Goal: Information Seeking & Learning: Learn about a topic

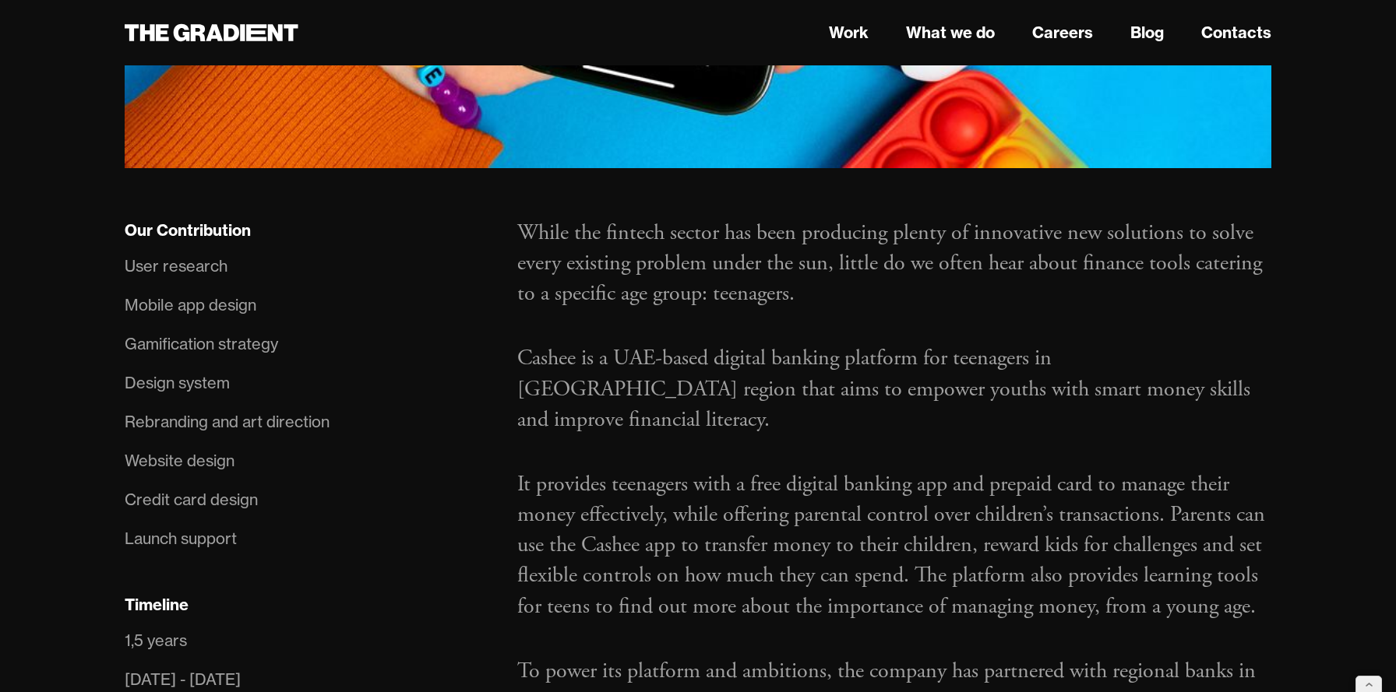
scroll to position [969, 0]
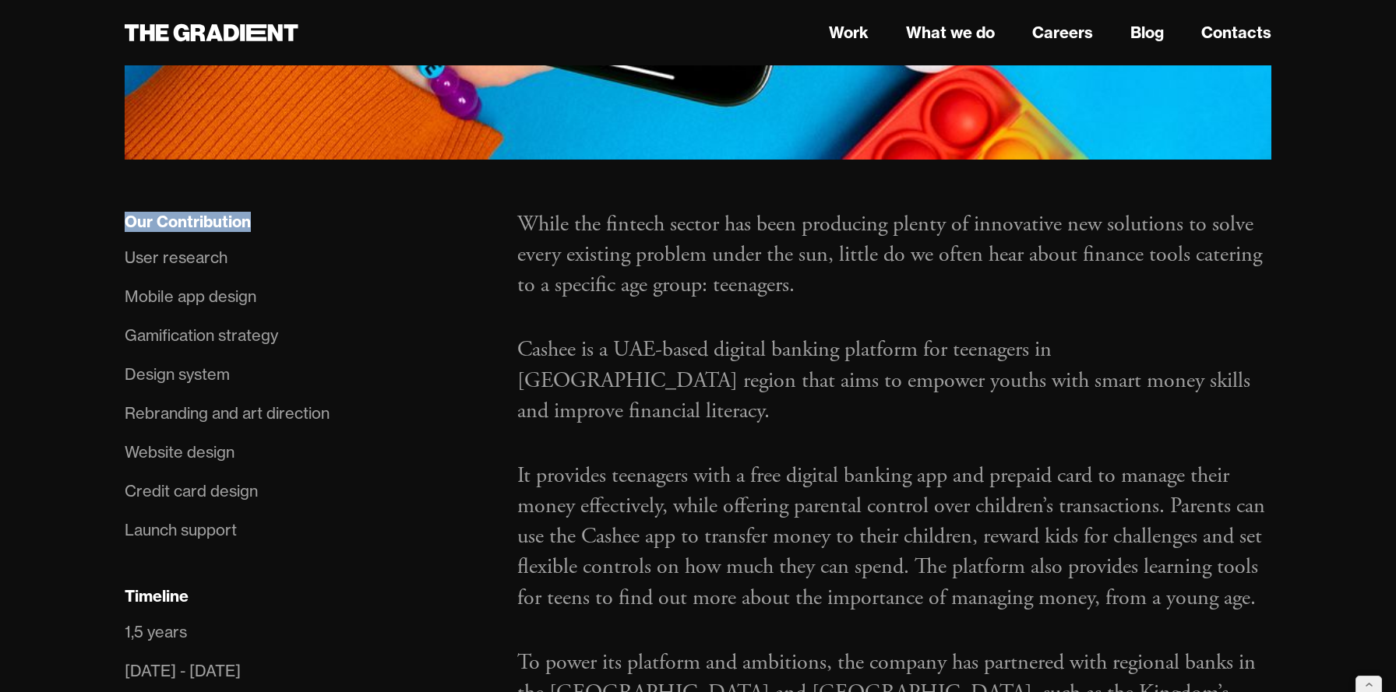
drag, startPoint x: 255, startPoint y: 159, endPoint x: 118, endPoint y: 153, distance: 137.2
click at [118, 209] on div "Our Contribution User research Mobile app design Gamification strategy Design s…" at bounding box center [305, 552] width 392 height 686
copy div "Our Contribution"
click at [145, 586] on div "Timeline" at bounding box center [157, 596] width 64 height 20
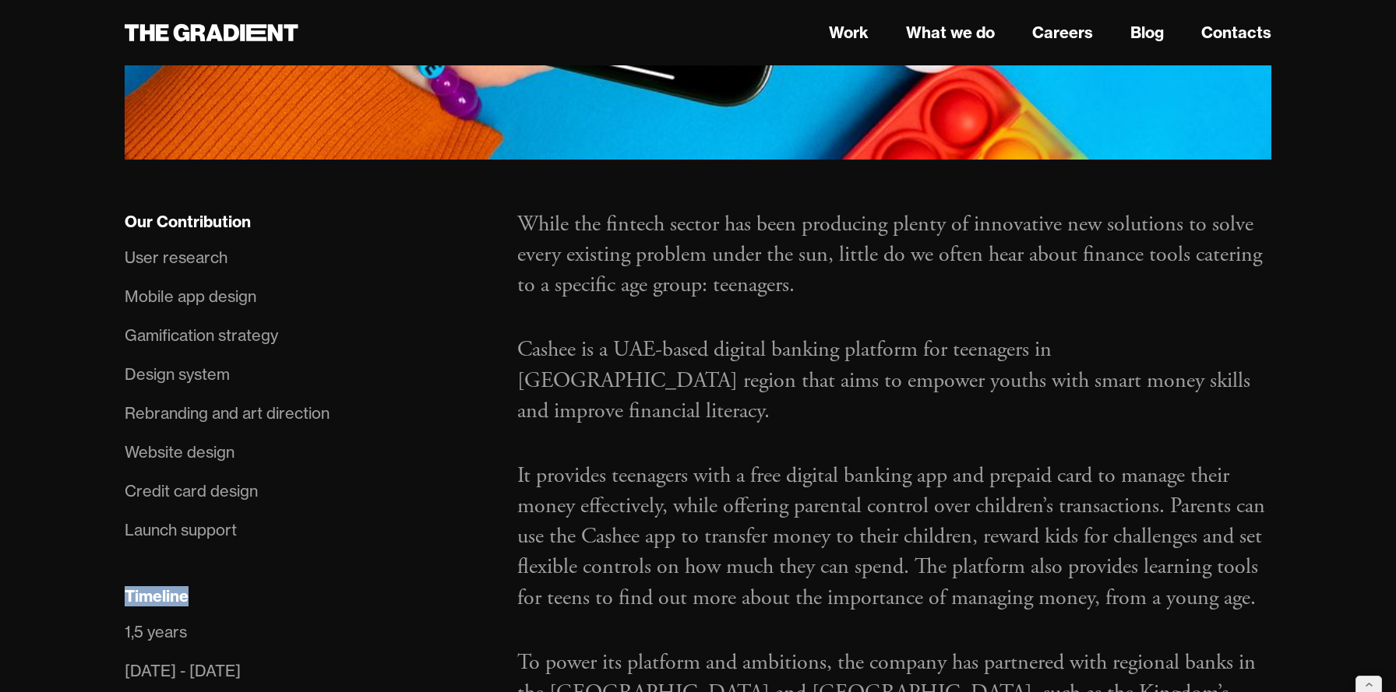
copy div "Timeline"
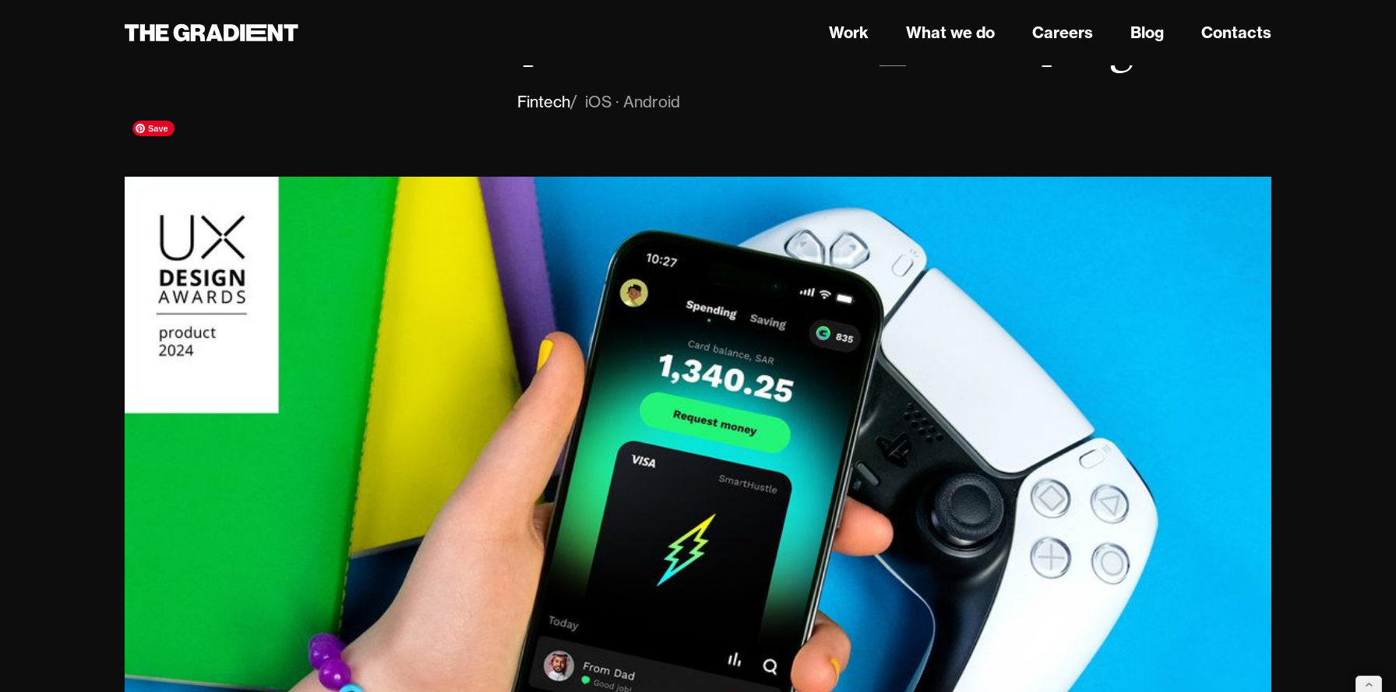
scroll to position [0, 0]
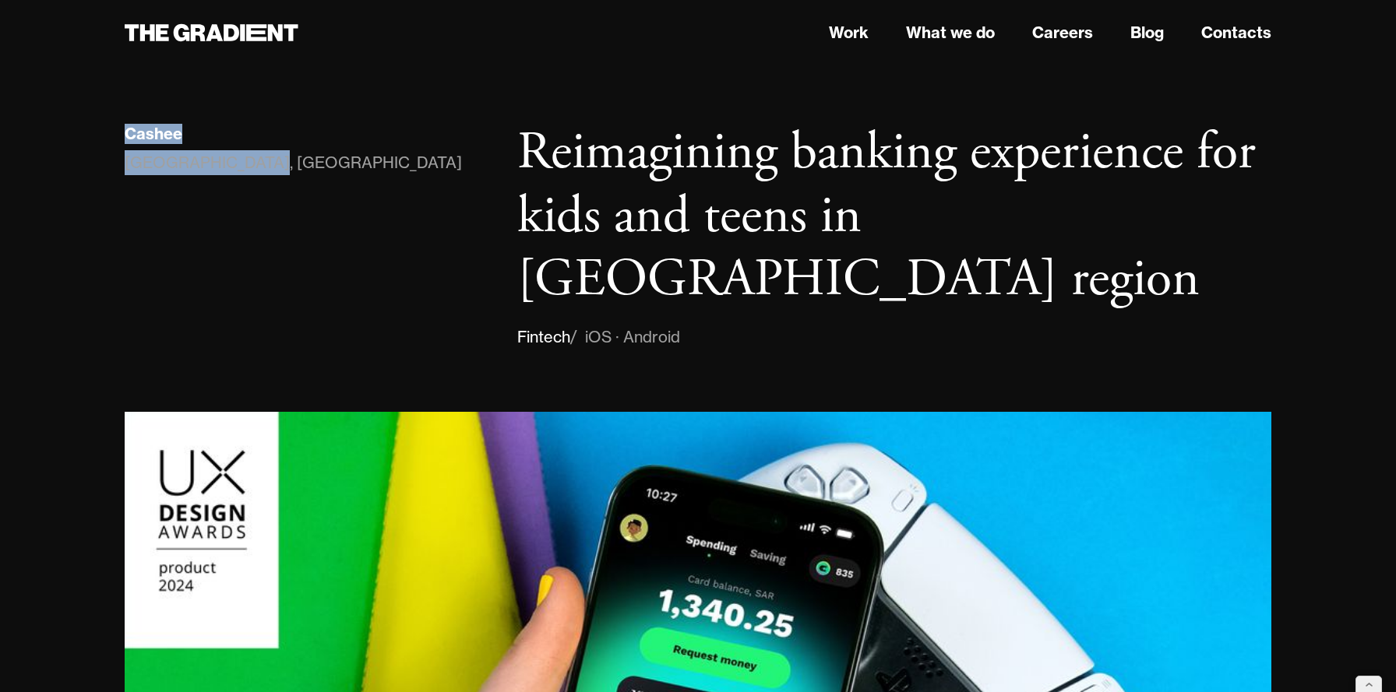
drag, startPoint x: 266, startPoint y: 157, endPoint x: 122, endPoint y: 122, distance: 147.3
click at [122, 122] on div "Cashee UAE, Saudi Arabia" at bounding box center [305, 235] width 392 height 228
